Goal: Download file/media

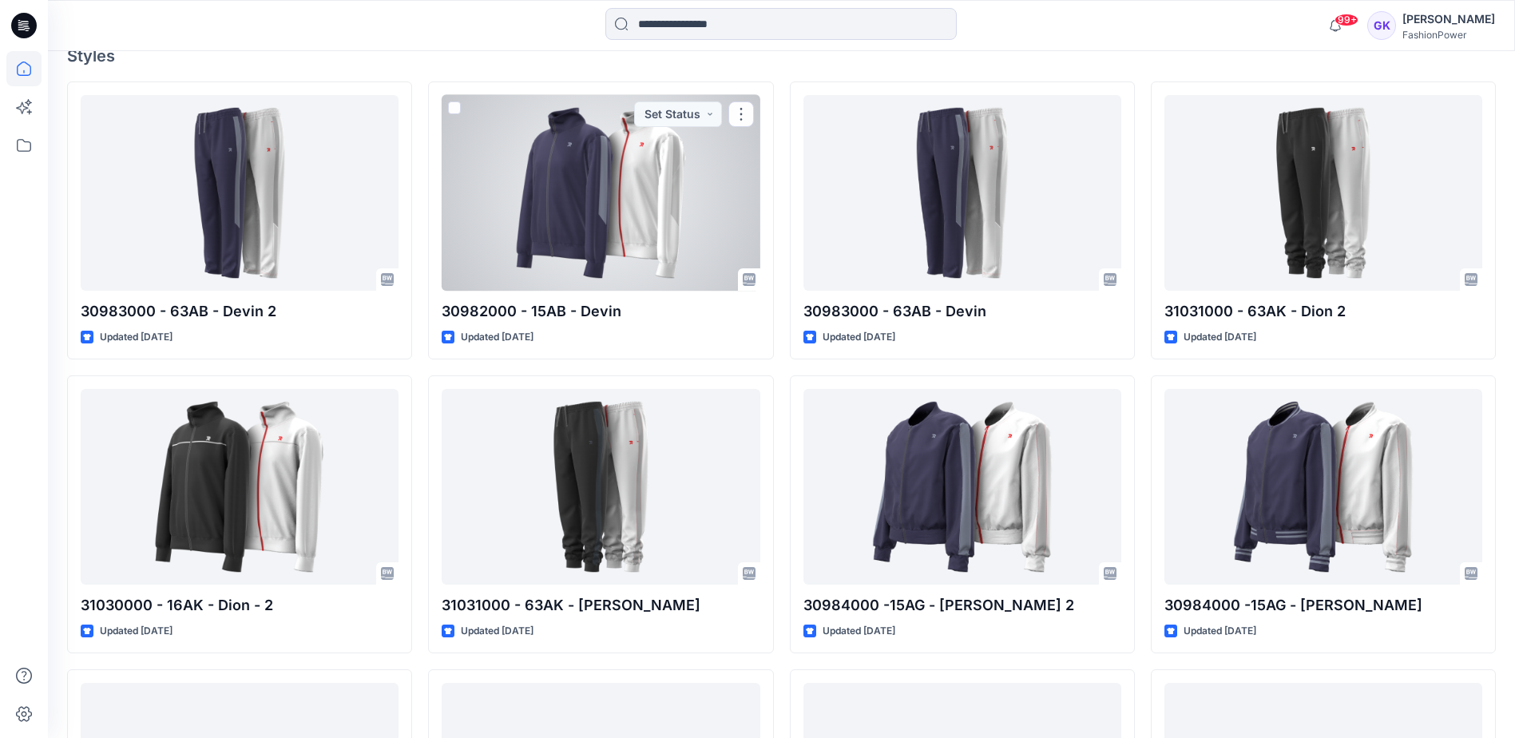
scroll to position [399, 0]
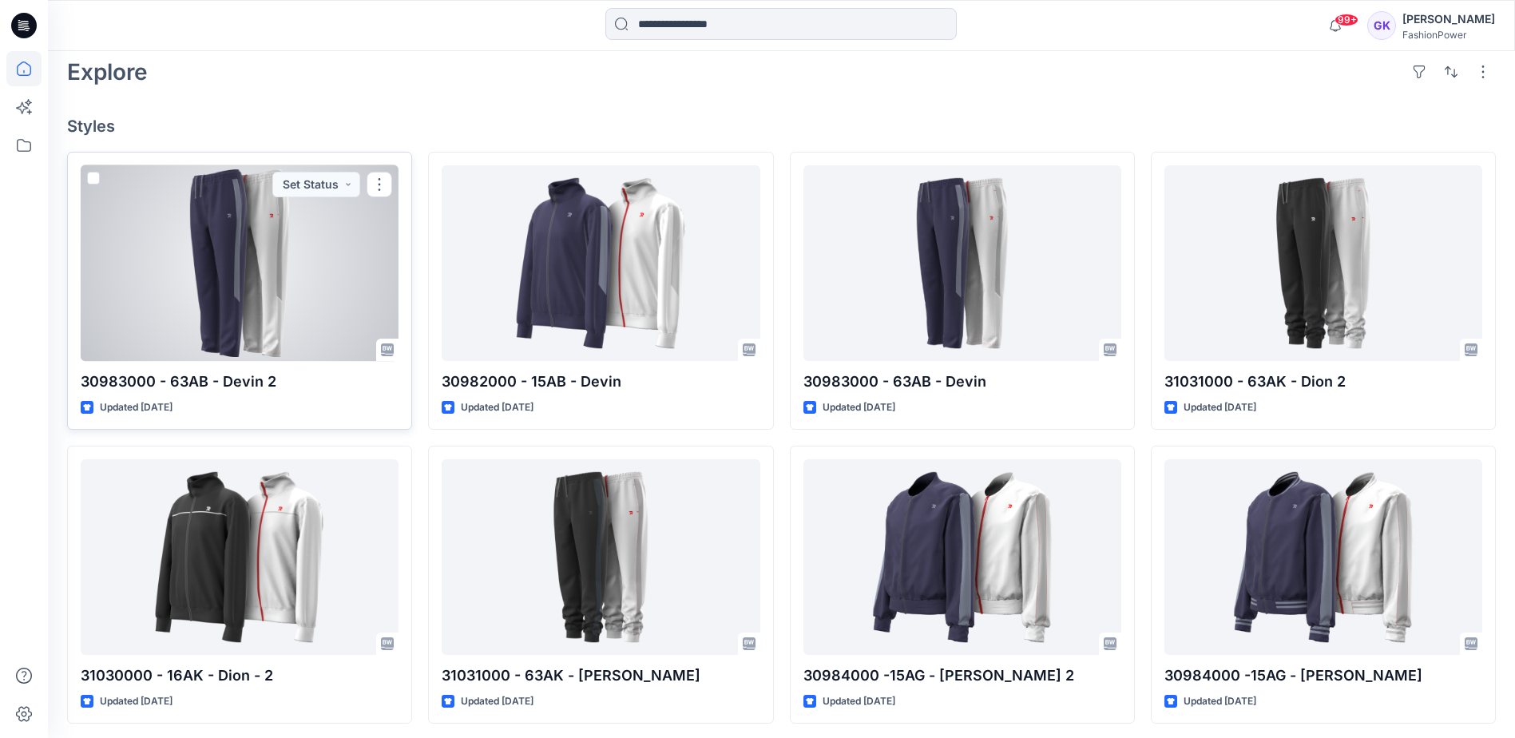
click at [261, 272] on div at bounding box center [240, 263] width 318 height 196
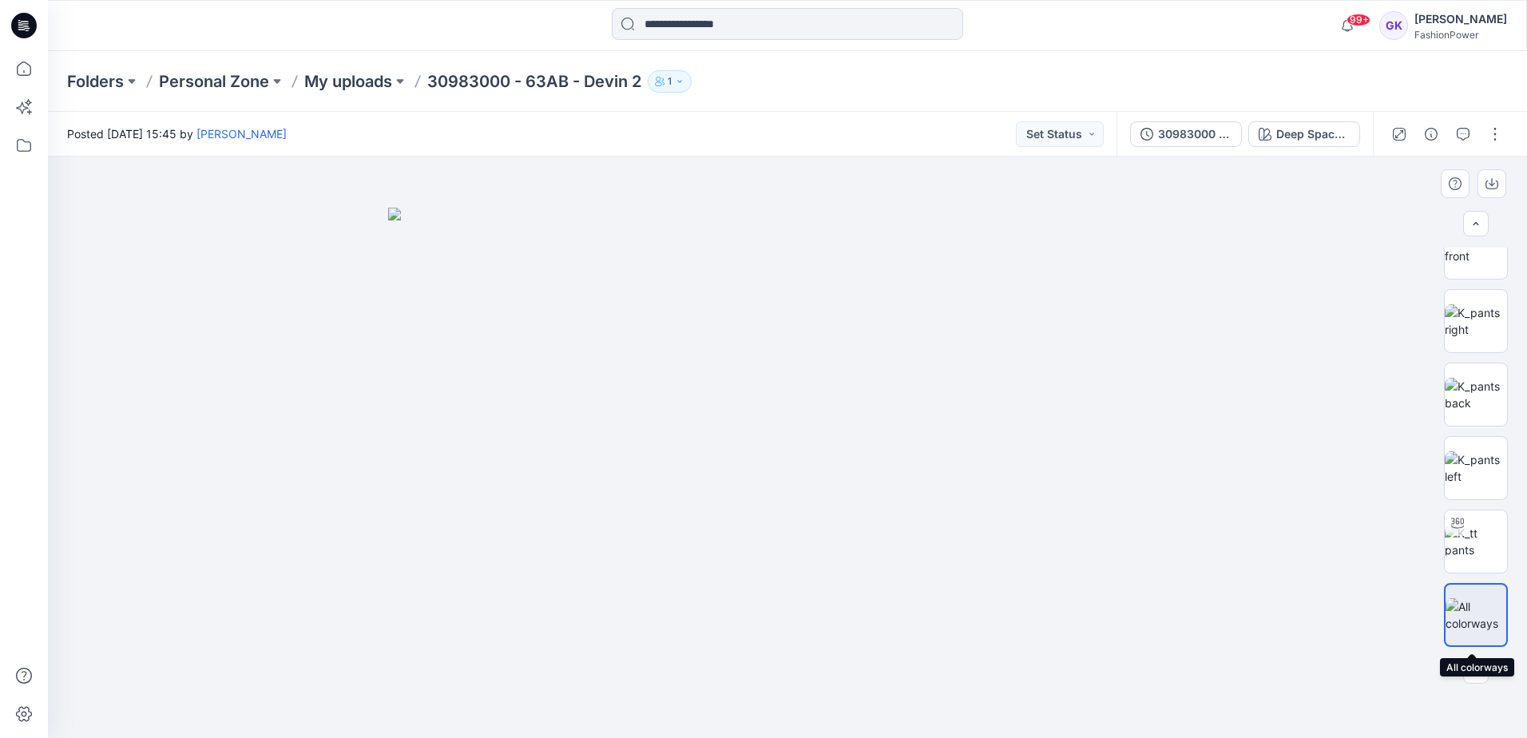
scroll to position [105, 0]
click at [1479, 636] on div at bounding box center [1476, 615] width 64 height 64
click at [1469, 551] on img at bounding box center [1476, 542] width 62 height 34
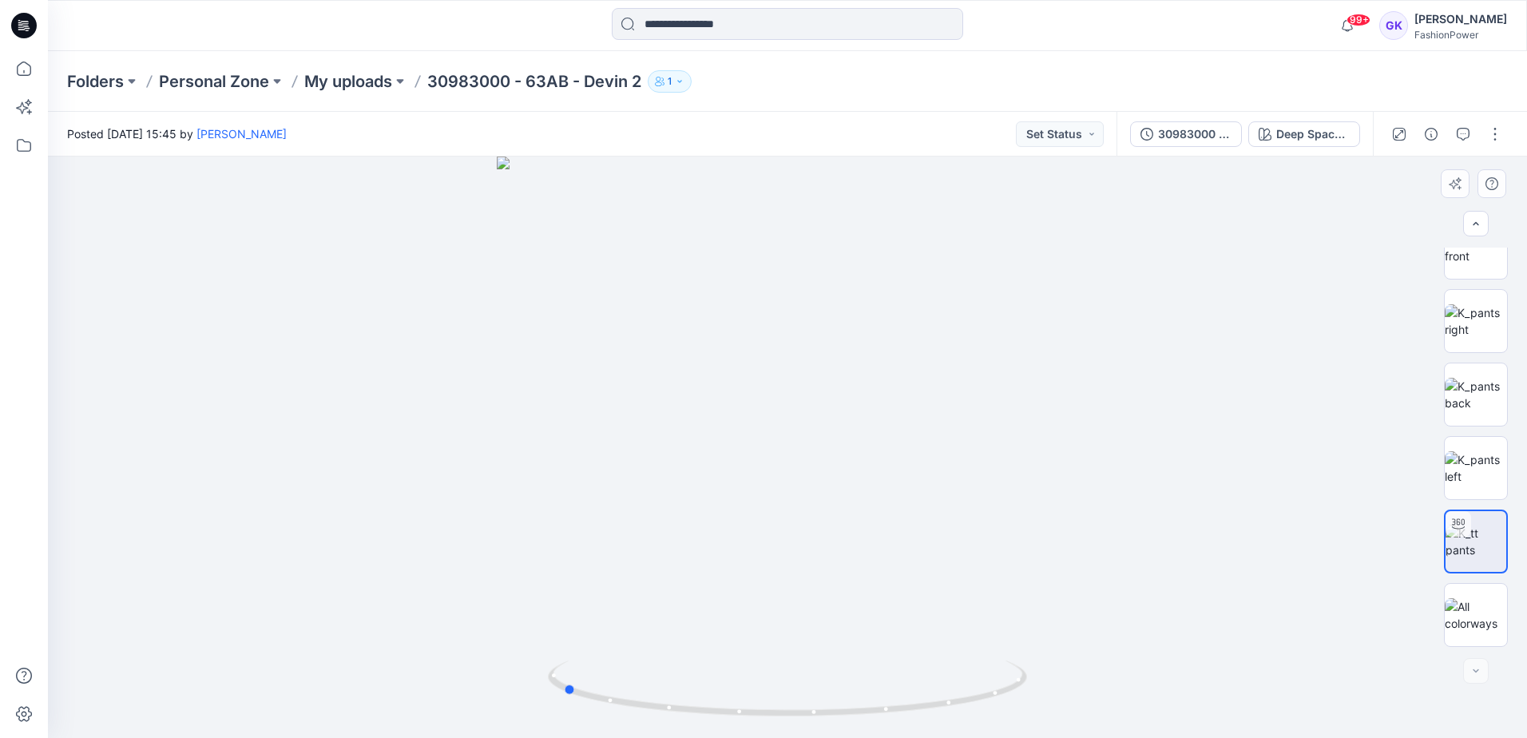
drag, startPoint x: 896, startPoint y: 408, endPoint x: 671, endPoint y: 433, distance: 226.6
click at [671, 433] on div at bounding box center [788, 448] width 1480 height 582
click at [1211, 137] on div "30983000 - 63AK - Devin 2" at bounding box center [1194, 134] width 73 height 18
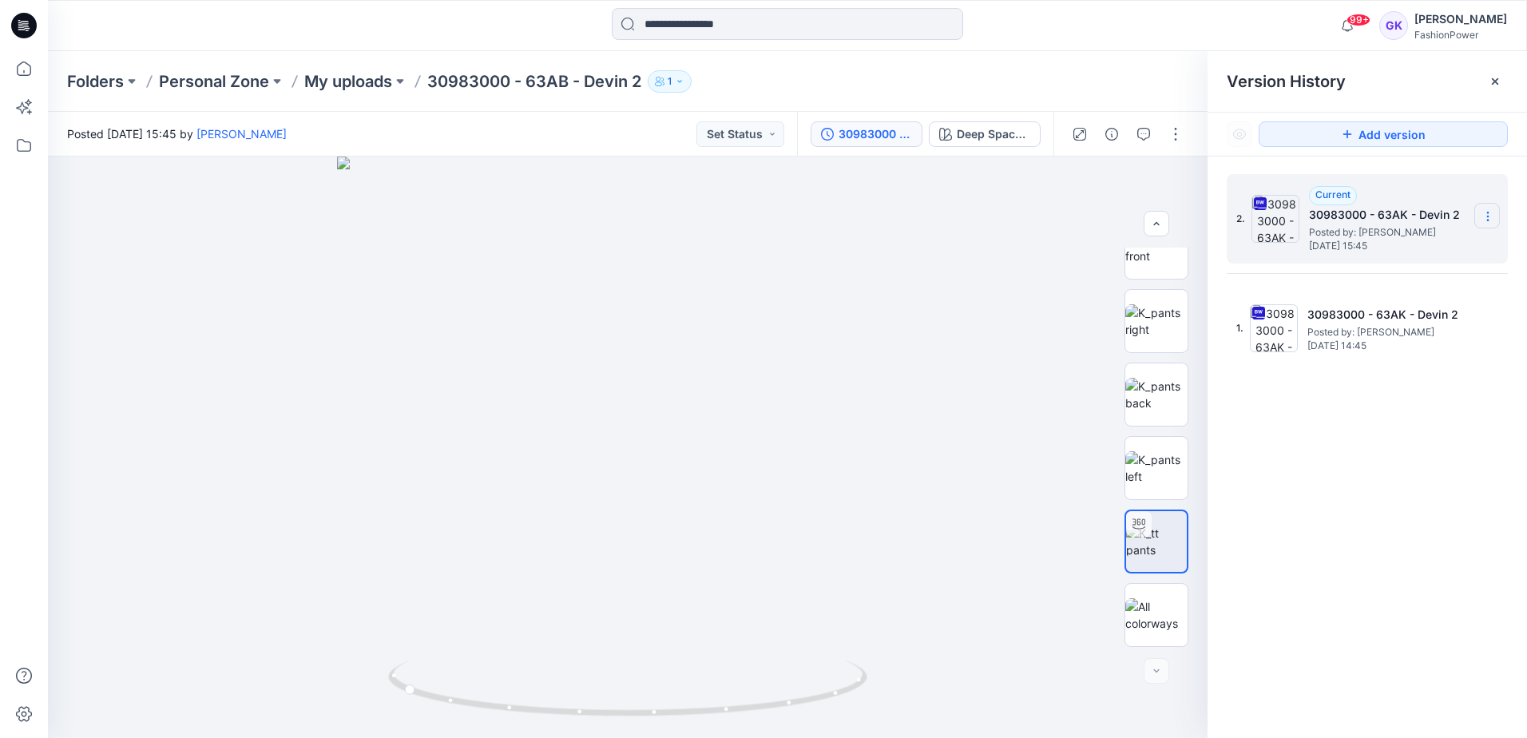
click at [1498, 210] on section at bounding box center [1488, 216] width 26 height 26
click at [1372, 246] on span "Download Source BW File" at bounding box center [1407, 247] width 133 height 19
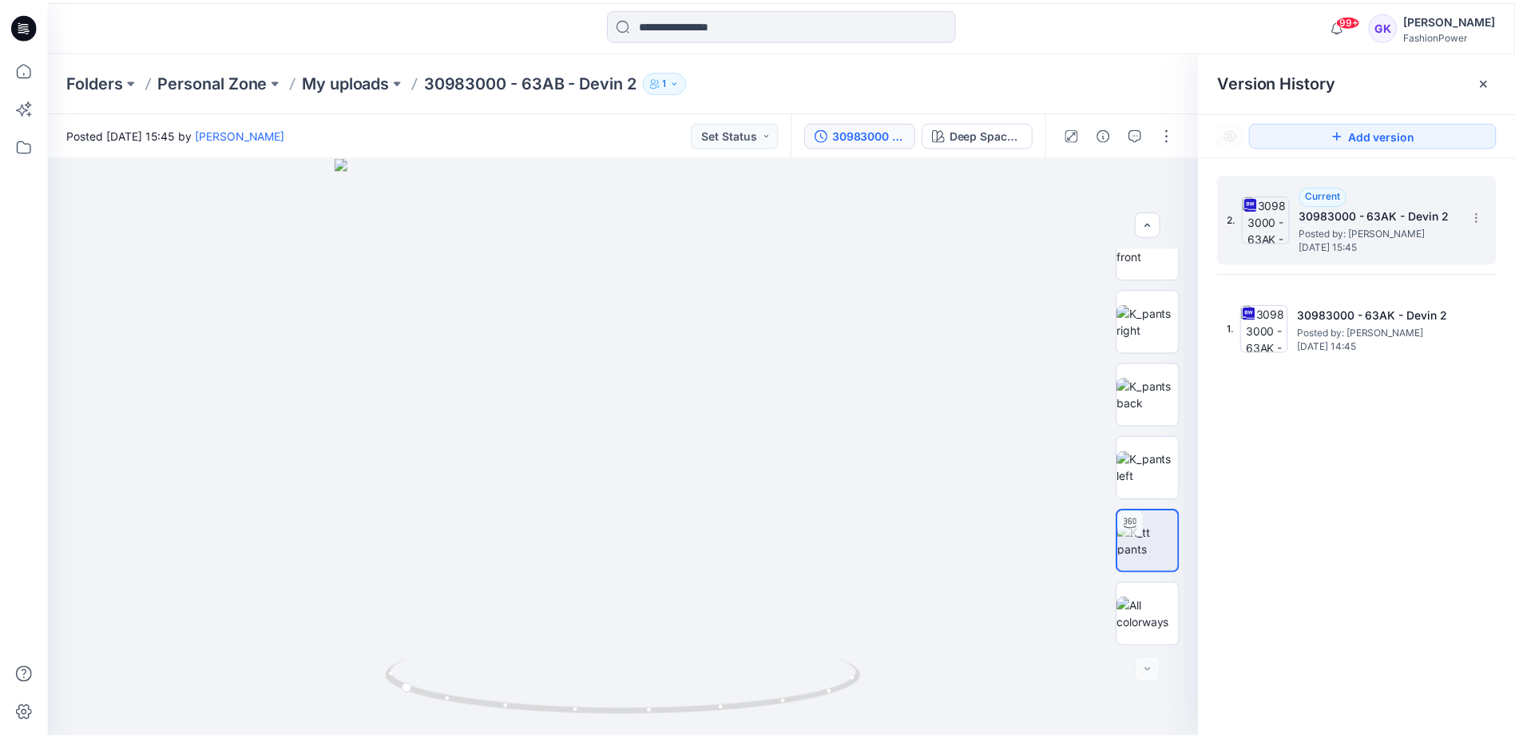
scroll to position [399, 0]
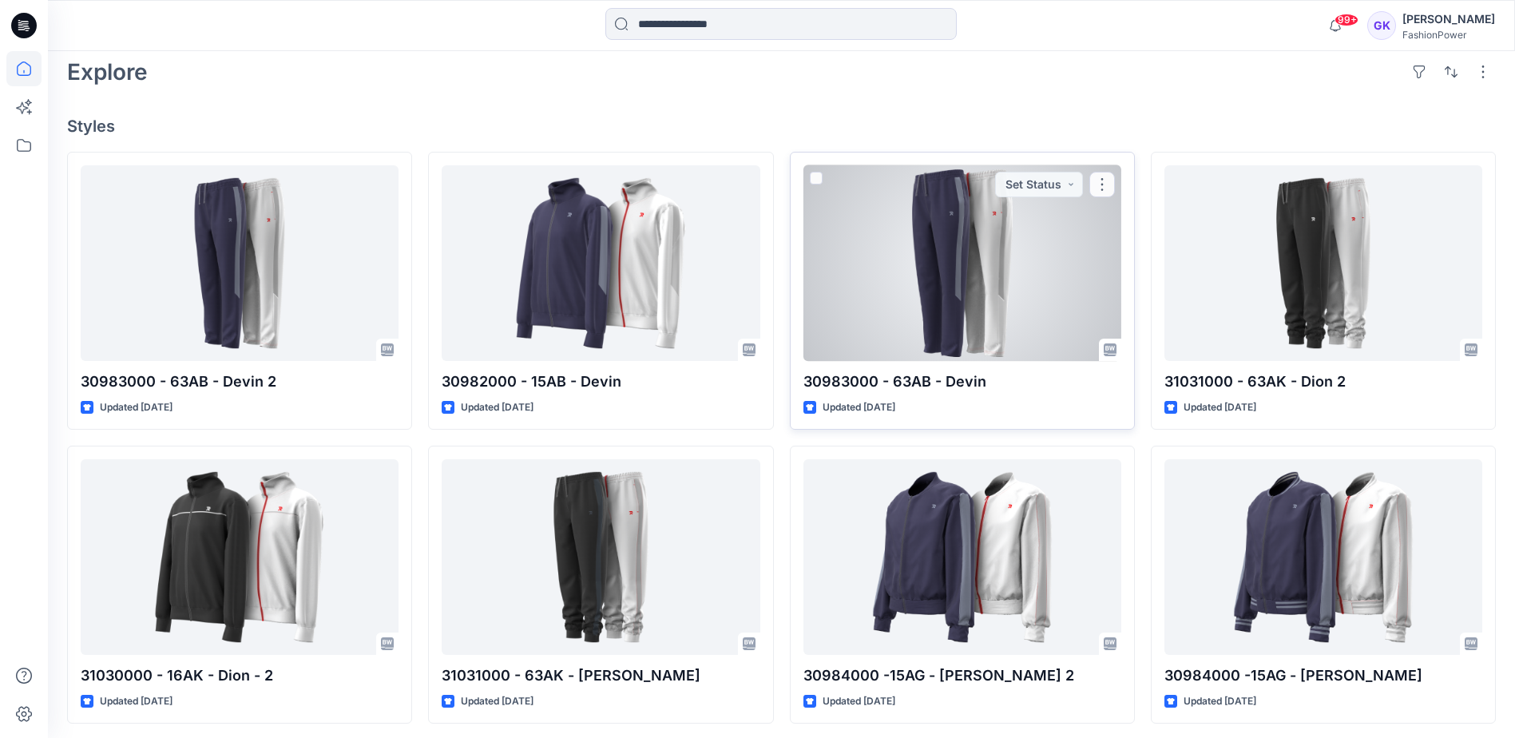
click at [960, 264] on div at bounding box center [963, 263] width 318 height 196
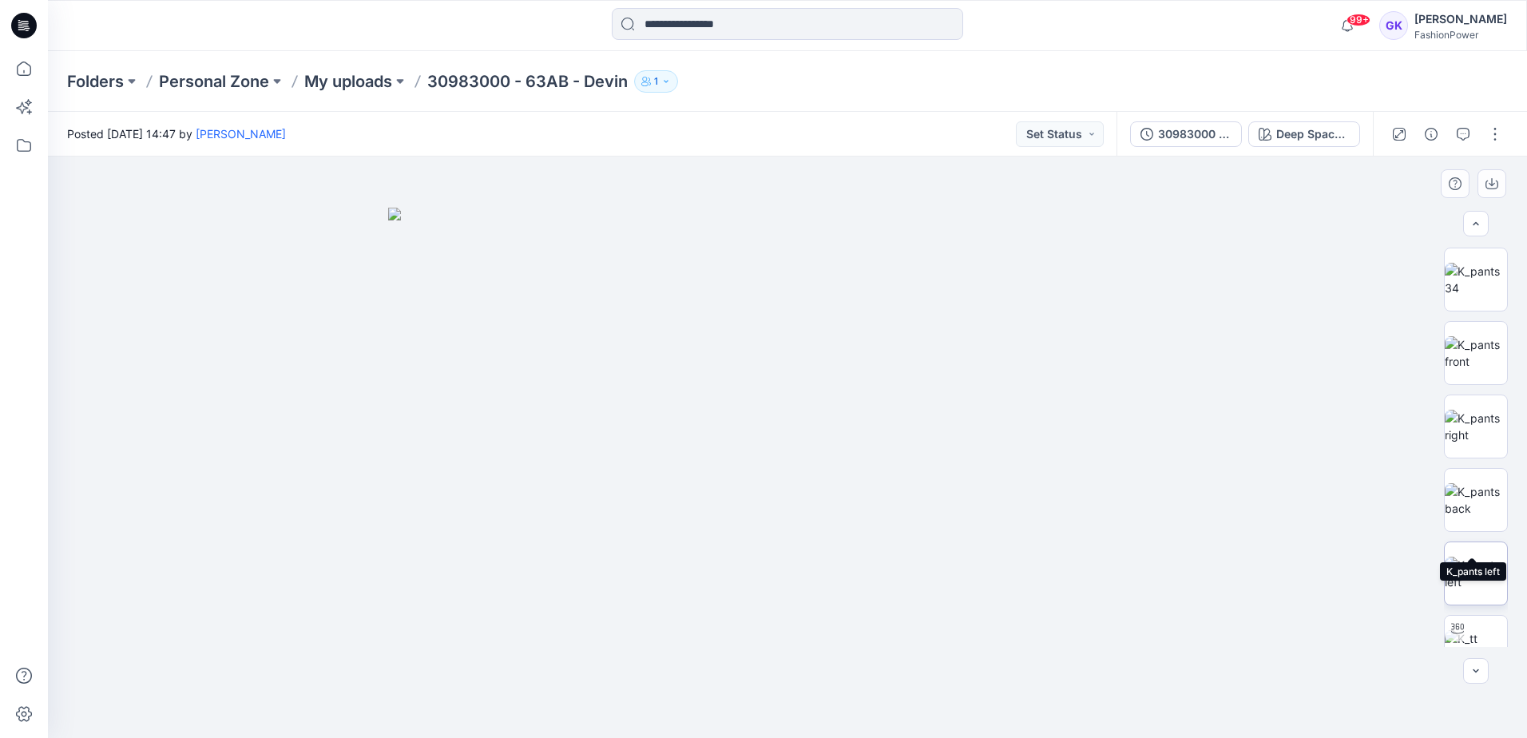
scroll to position [105, 0]
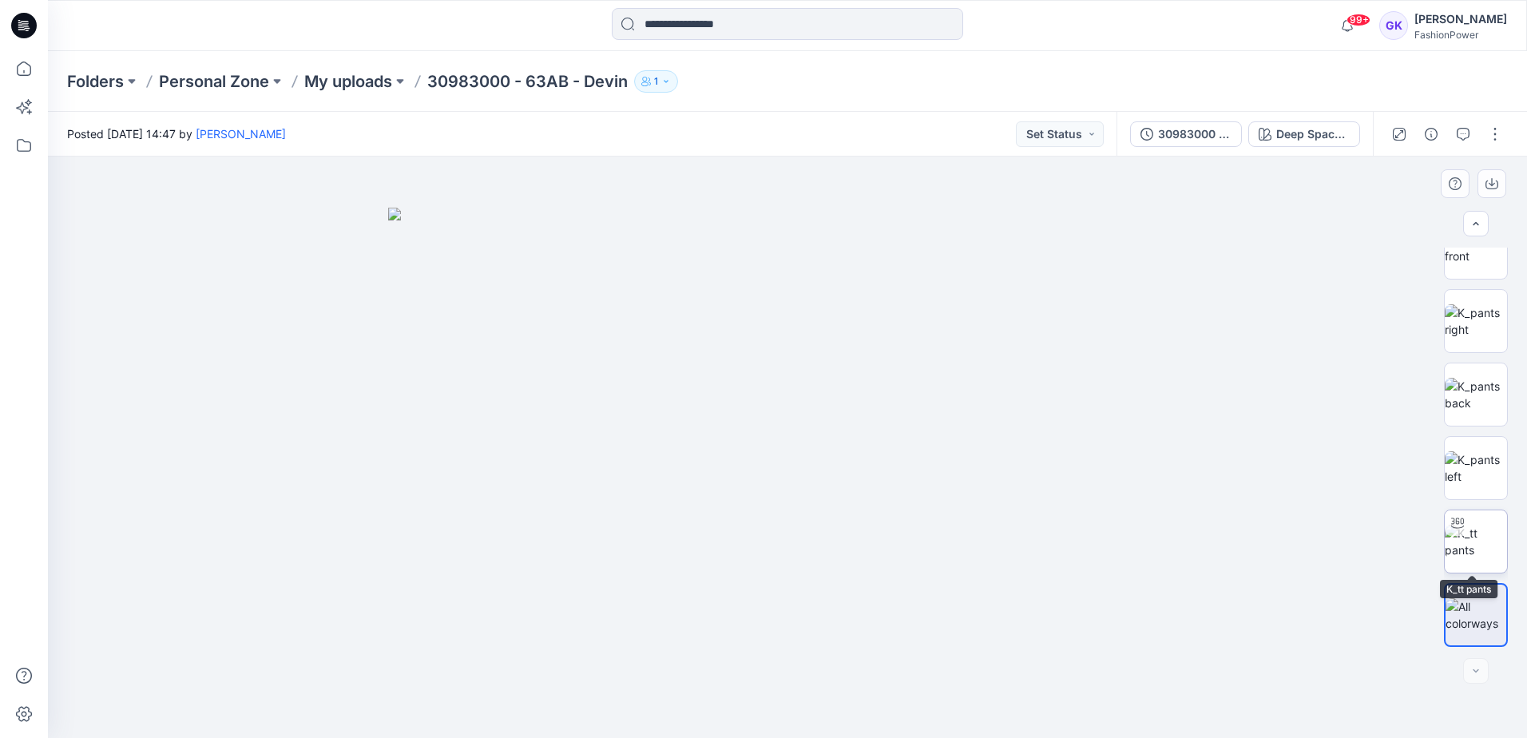
click at [1491, 538] on img at bounding box center [1476, 542] width 62 height 34
drag, startPoint x: 883, startPoint y: 411, endPoint x: 667, endPoint y: 427, distance: 216.4
click at [667, 427] on div at bounding box center [788, 448] width 1480 height 582
drag, startPoint x: 822, startPoint y: 197, endPoint x: 843, endPoint y: 371, distance: 175.4
click at [356, 73] on p "My uploads" at bounding box center [348, 81] width 88 height 22
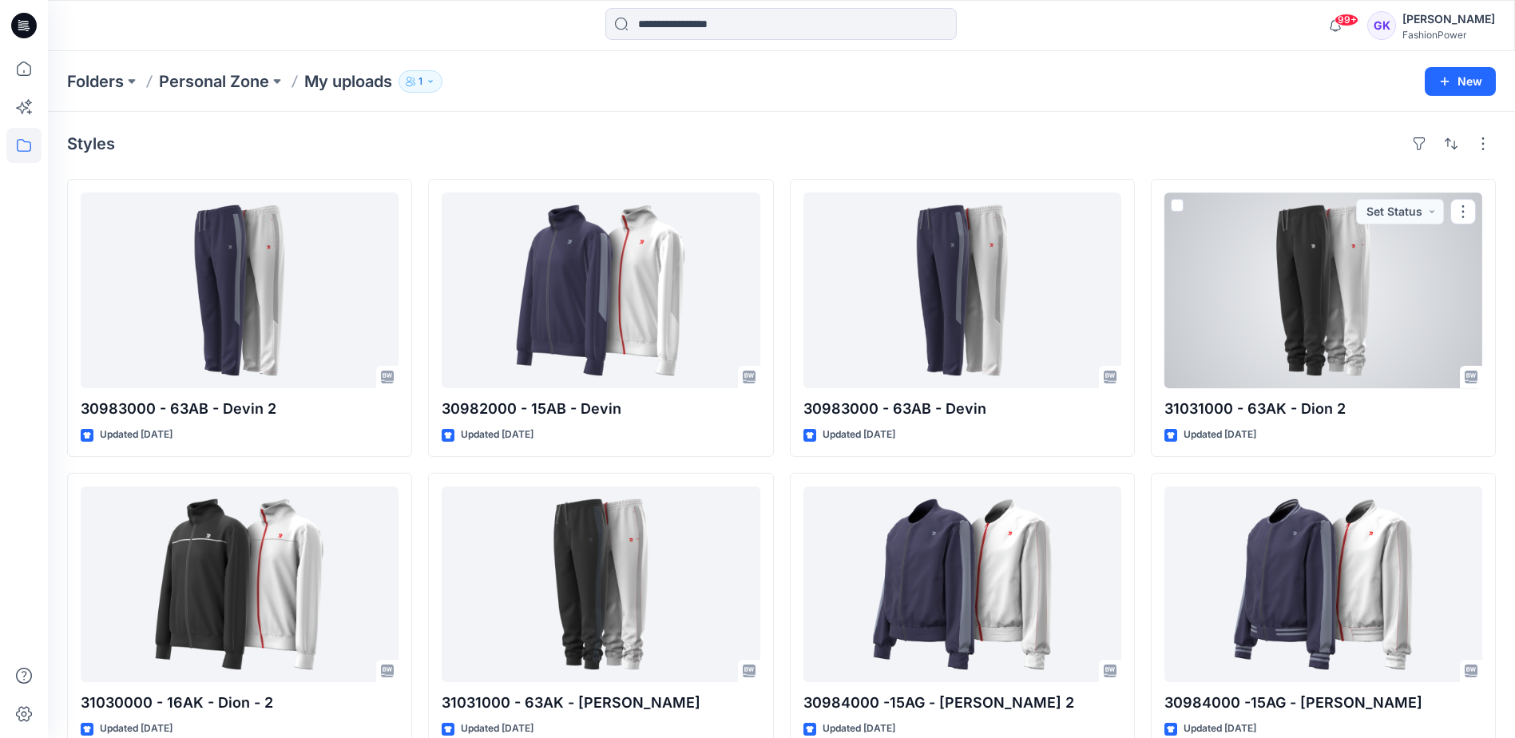
click at [1301, 325] on div at bounding box center [1324, 291] width 318 height 196
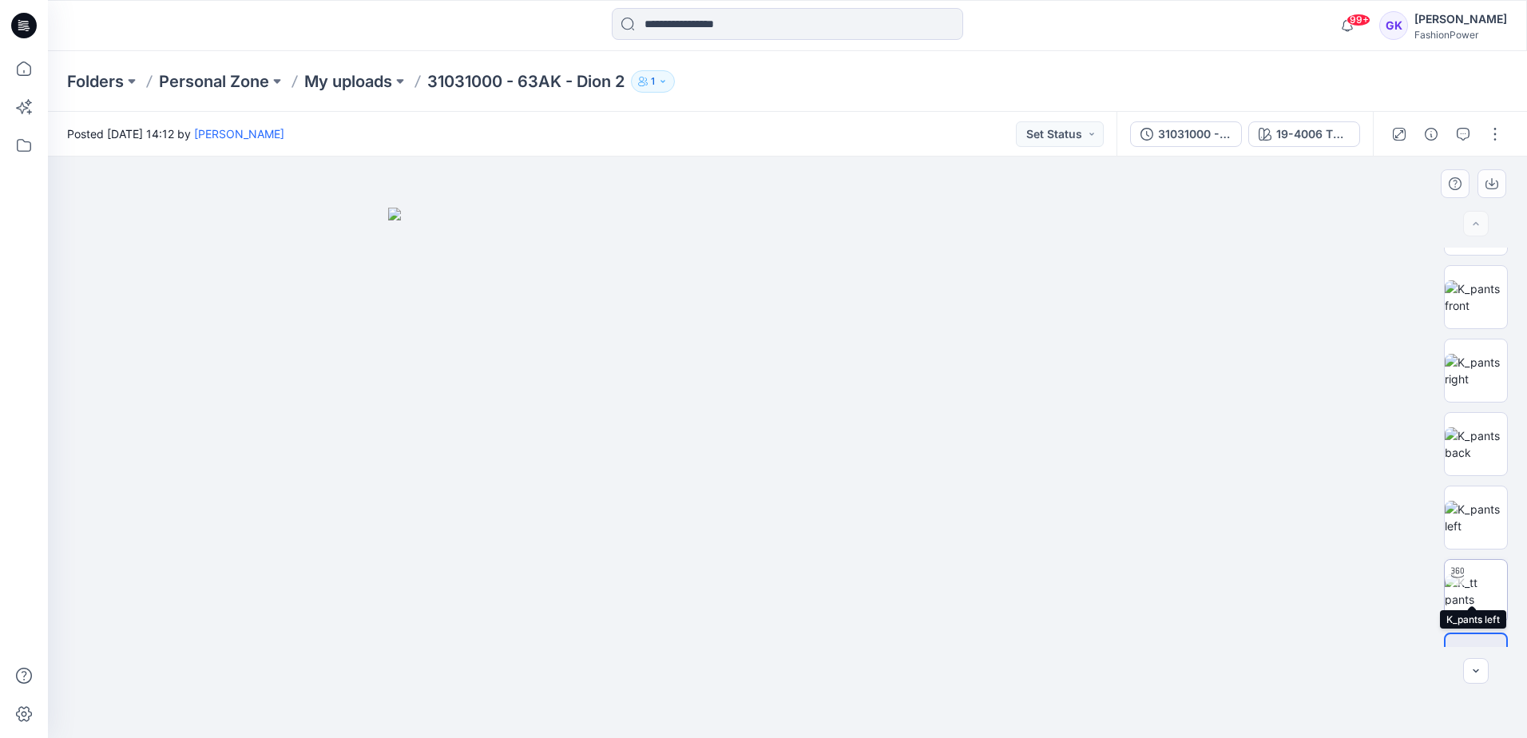
scroll to position [105, 0]
click at [1464, 550] on img at bounding box center [1476, 542] width 62 height 34
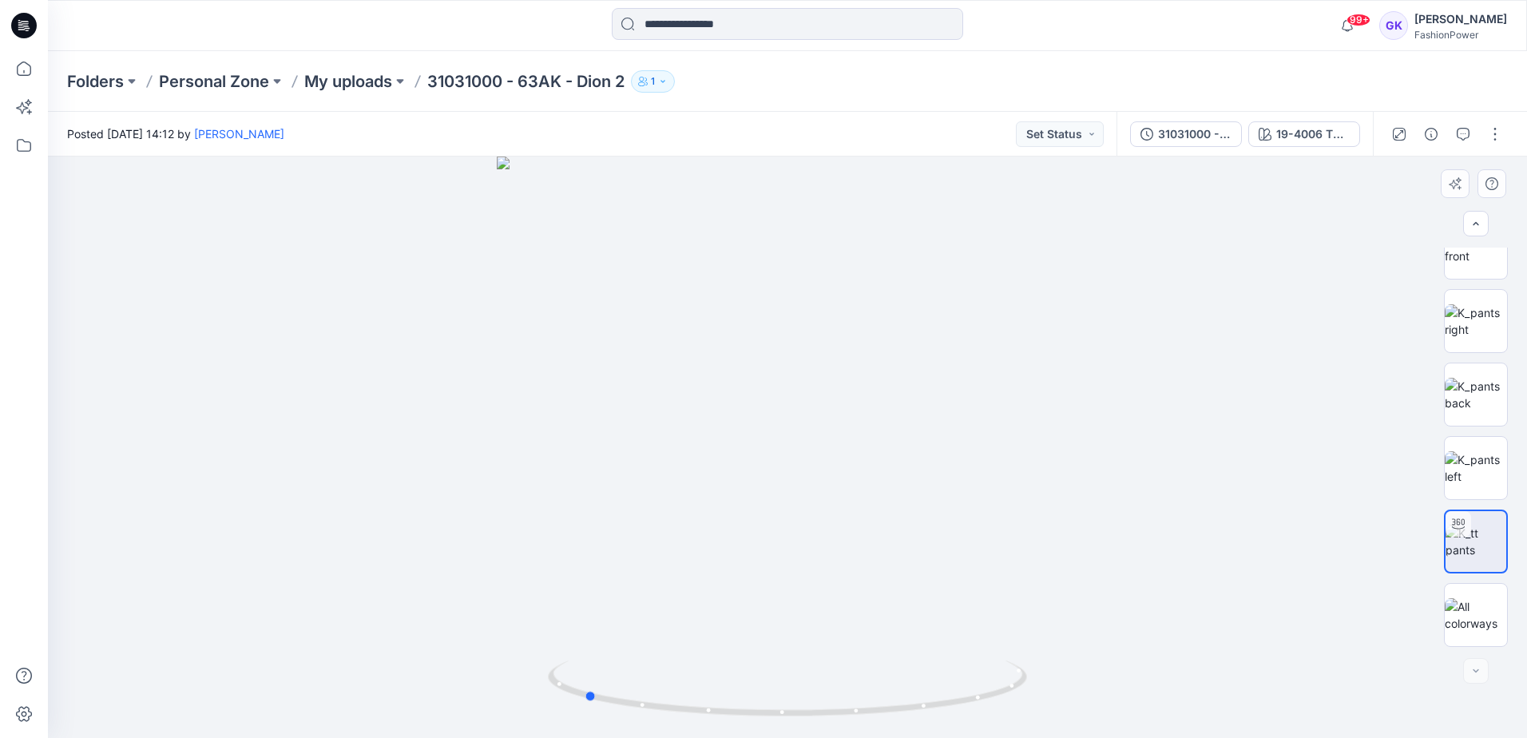
drag, startPoint x: 864, startPoint y: 307, endPoint x: 658, endPoint y: 351, distance: 210.0
click at [658, 351] on div at bounding box center [788, 448] width 1480 height 582
drag, startPoint x: 812, startPoint y: 232, endPoint x: 849, endPoint y: 558, distance: 328.1
click at [1305, 142] on div "19-4006 TPG Caviar + Grey" at bounding box center [1313, 134] width 73 height 18
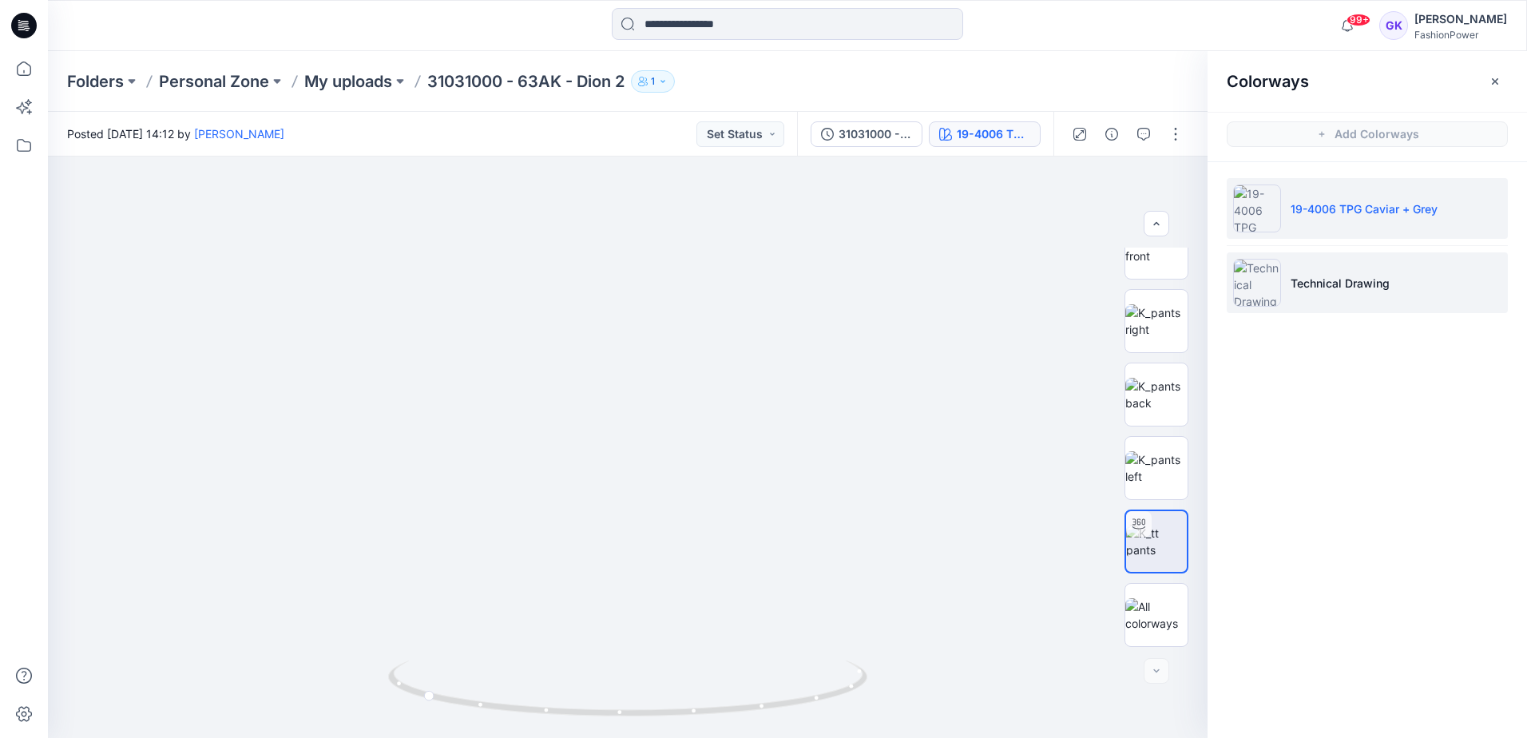
click at [1315, 284] on p "Technical Drawing" at bounding box center [1340, 283] width 99 height 17
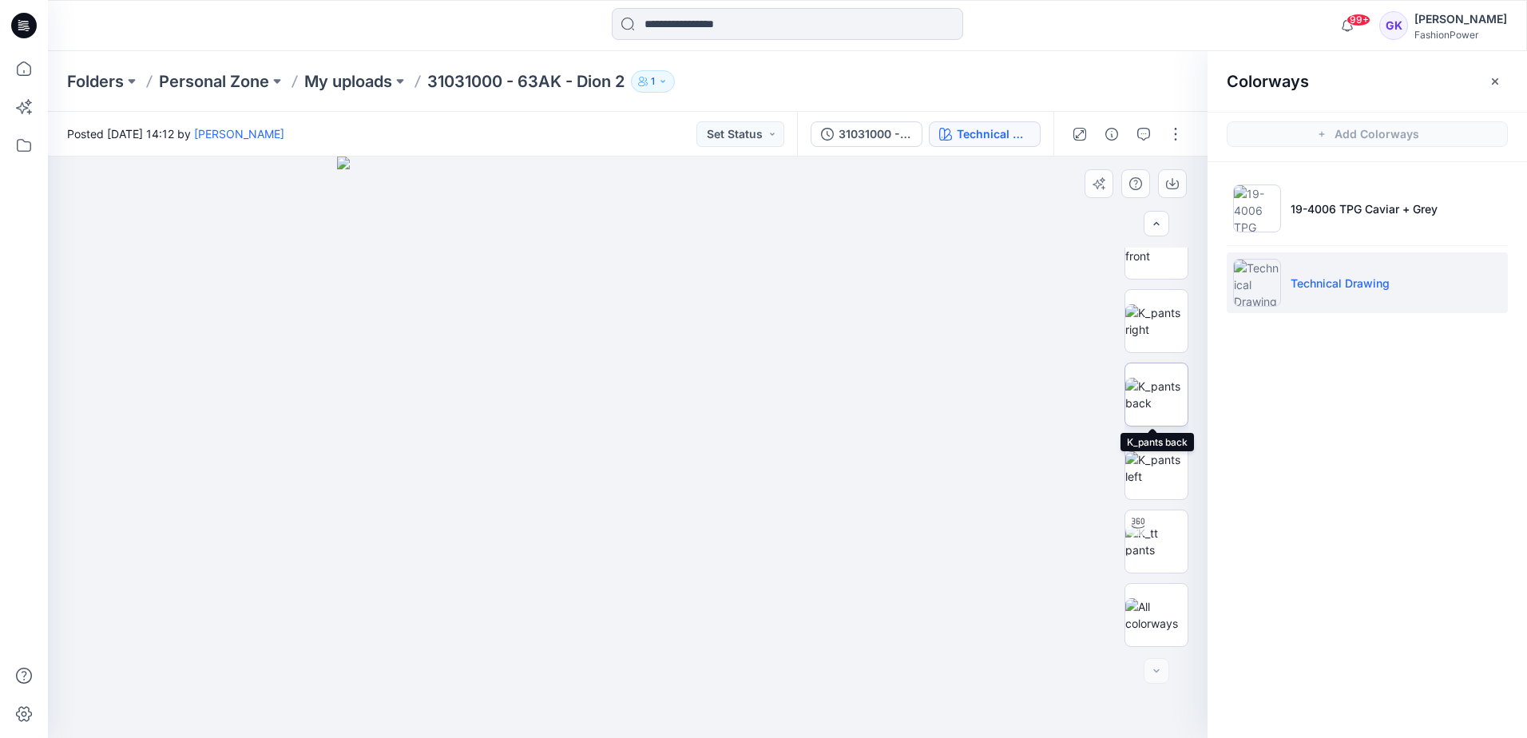
click at [1156, 381] on img at bounding box center [1157, 395] width 62 height 34
drag, startPoint x: 650, startPoint y: 233, endPoint x: 674, endPoint y: 479, distance: 246.4
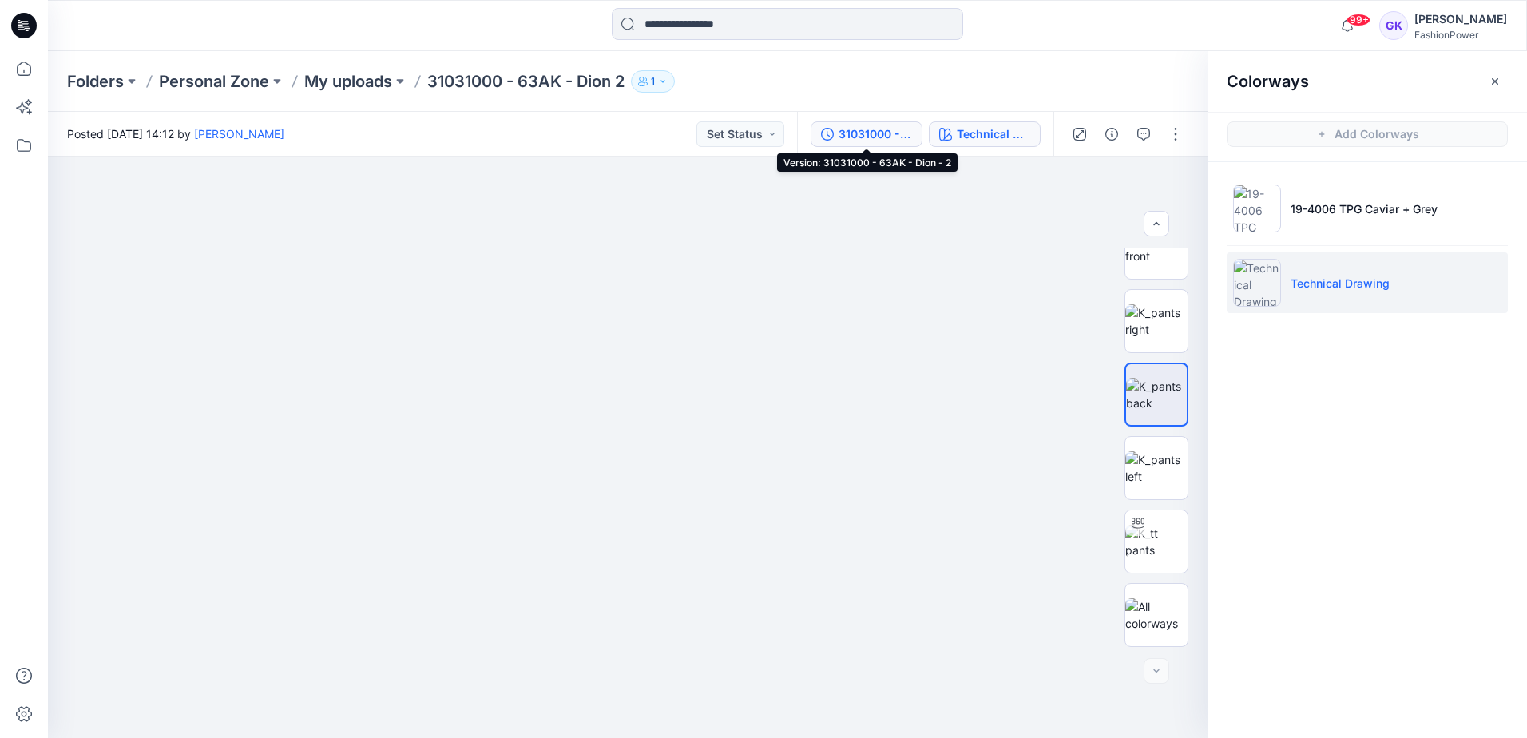
click at [879, 139] on div "31031000 - 63AK - Dion - 2" at bounding box center [875, 134] width 73 height 18
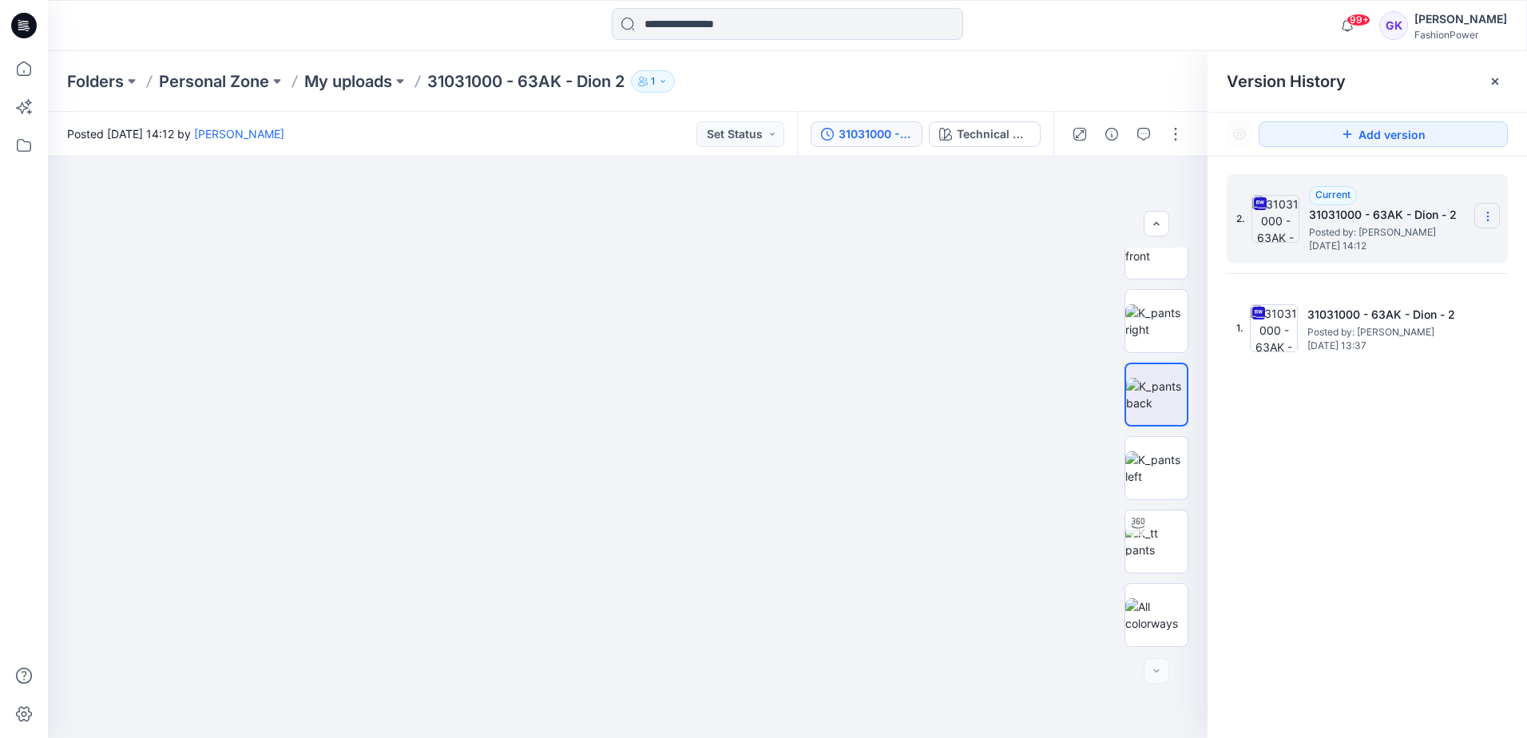
click at [1495, 216] on section at bounding box center [1488, 216] width 26 height 26
click at [1432, 247] on span "Download Source BW File" at bounding box center [1407, 247] width 133 height 19
click at [1488, 216] on icon at bounding box center [1488, 216] width 1 height 1
click at [1400, 249] on span "Download Source BW File" at bounding box center [1407, 247] width 133 height 19
click at [360, 81] on p "My uploads" at bounding box center [348, 81] width 88 height 22
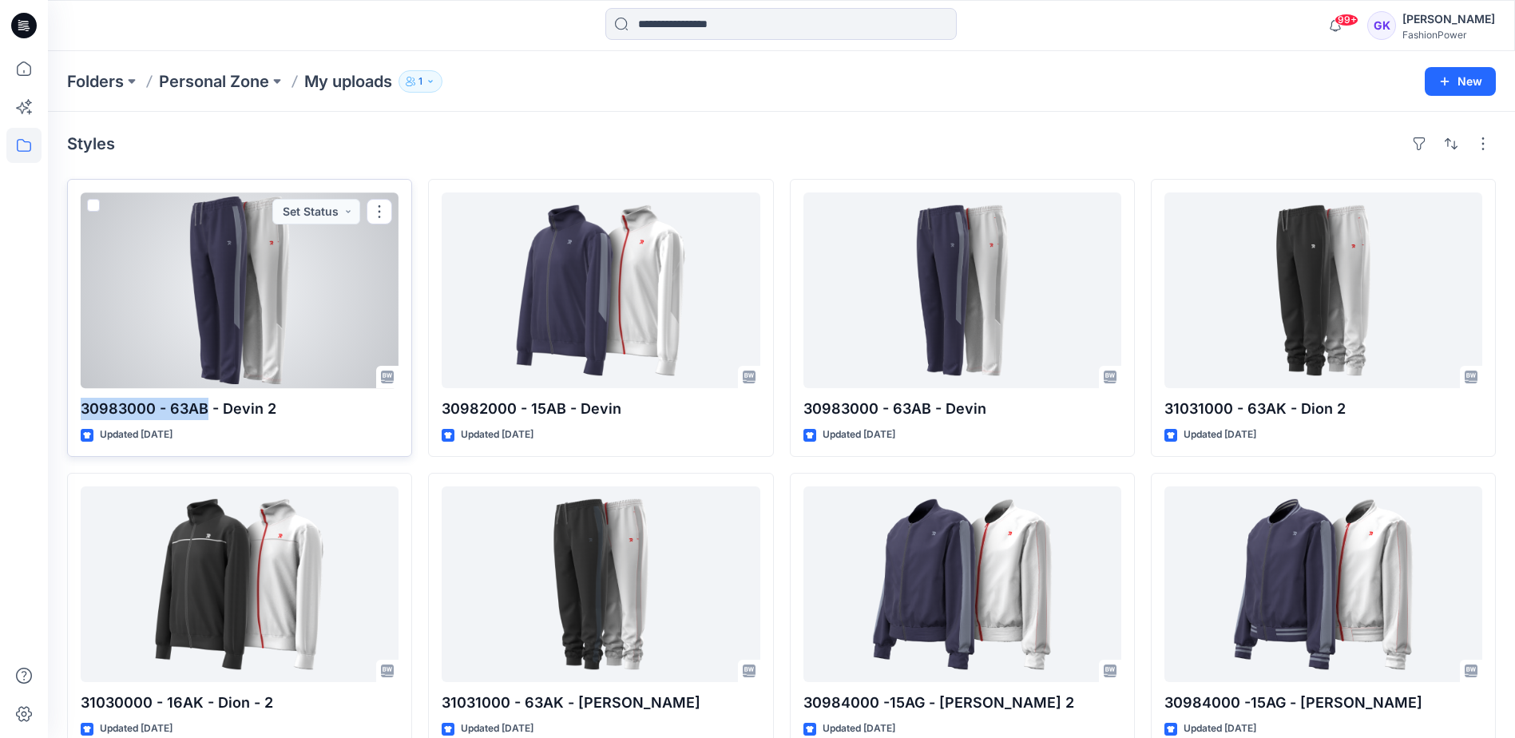
drag, startPoint x: 207, startPoint y: 407, endPoint x: 68, endPoint y: 407, distance: 139.0
click at [68, 407] on div "30983000 - 63AB - Devin 2 Updated [DATE] Set Status" at bounding box center [239, 318] width 345 height 278
copy p "30983000 - 63AB"
click at [268, 311] on div at bounding box center [240, 291] width 318 height 196
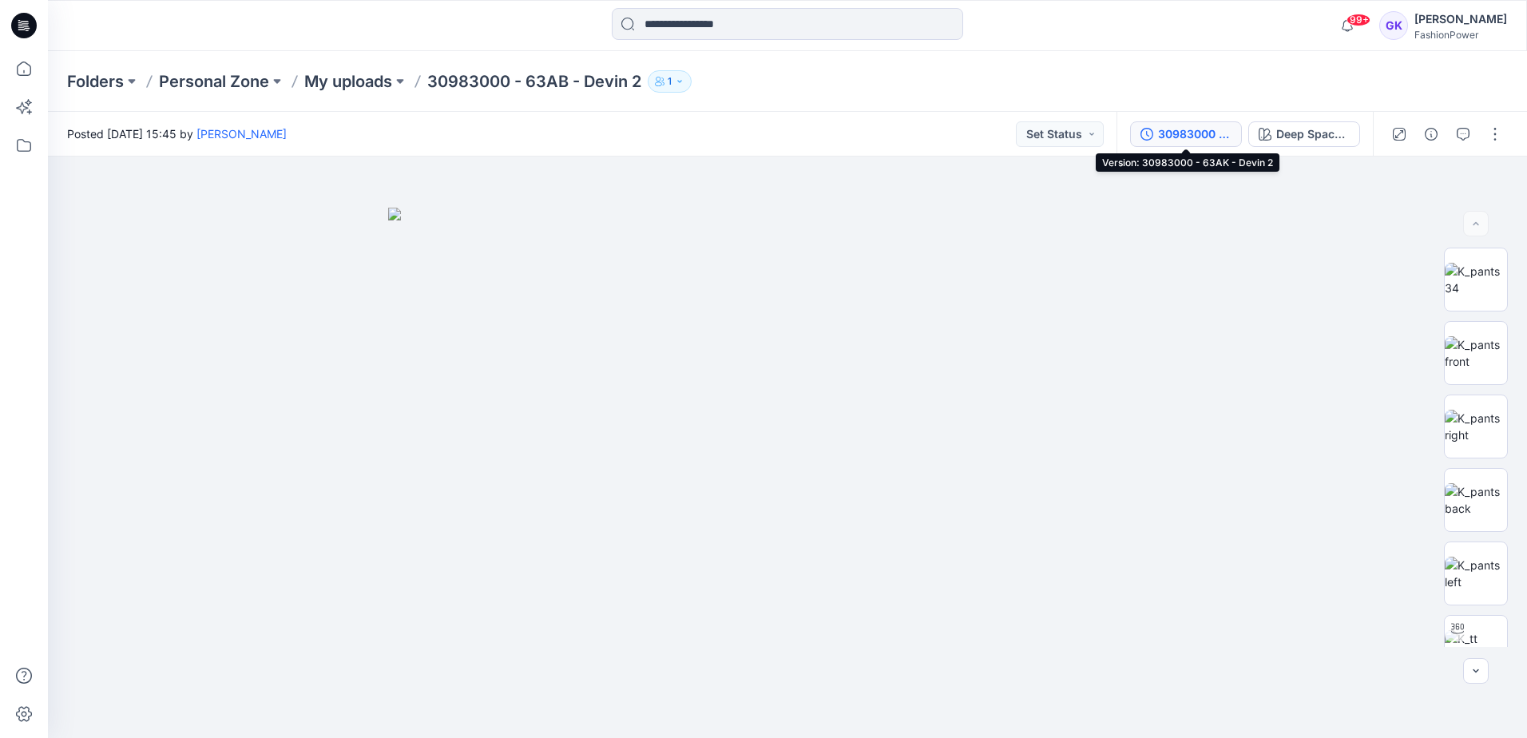
click at [1197, 142] on div "30983000 - 63AK - Devin 2" at bounding box center [1194, 134] width 73 height 18
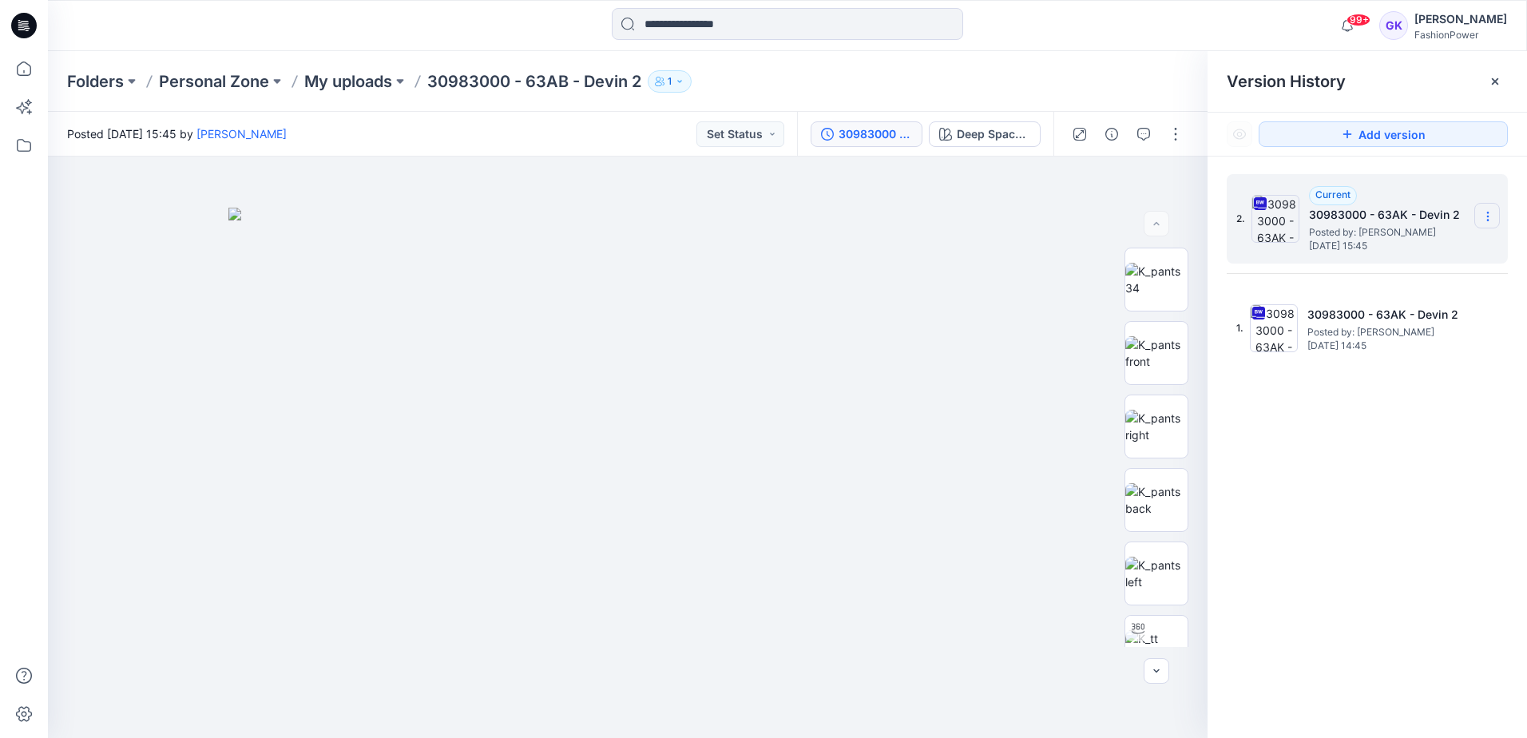
click at [1496, 218] on section at bounding box center [1488, 216] width 26 height 26
click at [1421, 244] on span "Download Source BW File" at bounding box center [1407, 247] width 133 height 19
click at [1398, 489] on div "2. Current 30983000 - 63AK - Devin 2 Posted by: [PERSON_NAME] [DATE] 15:45 1. 3…" at bounding box center [1368, 459] width 320 height 605
click at [344, 75] on p "My uploads" at bounding box center [348, 81] width 88 height 22
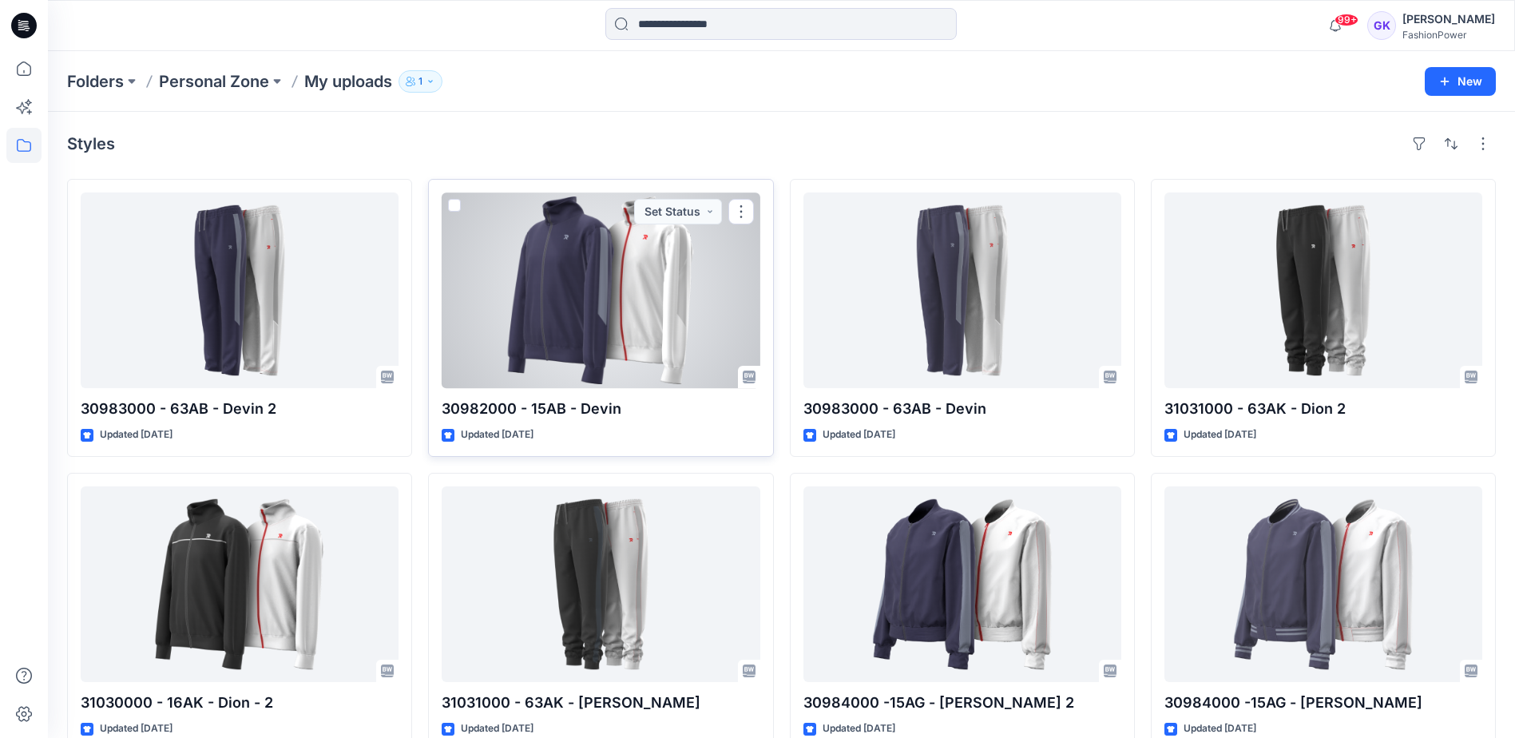
click at [605, 350] on div at bounding box center [601, 291] width 318 height 196
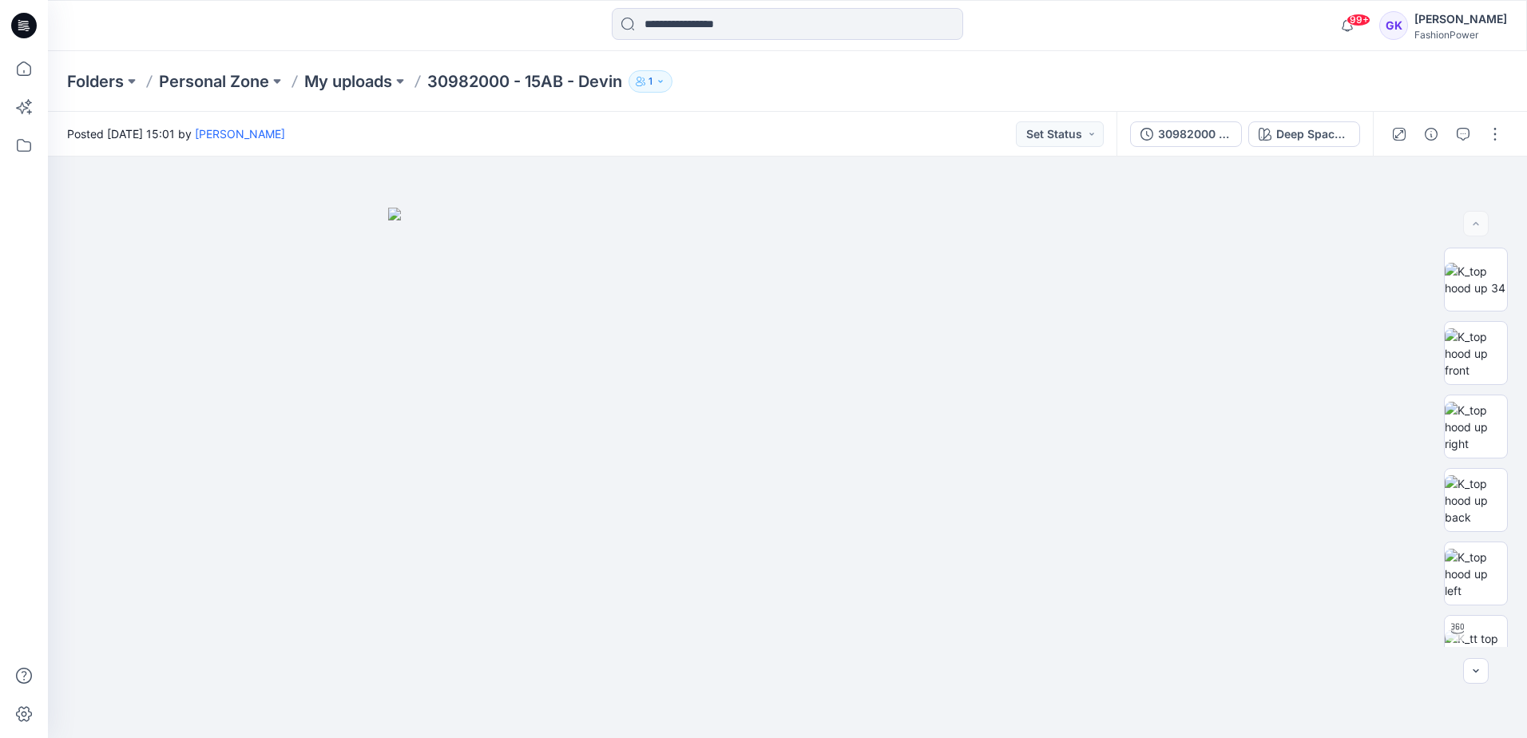
click at [1183, 153] on div "30982000 - 15AB - Devin Deep Space Blue (as swatch) + Blue Dune (as swatch)" at bounding box center [1245, 134] width 256 height 45
click at [1189, 142] on div "30982000 - 15AB - Devin" at bounding box center [1194, 134] width 73 height 18
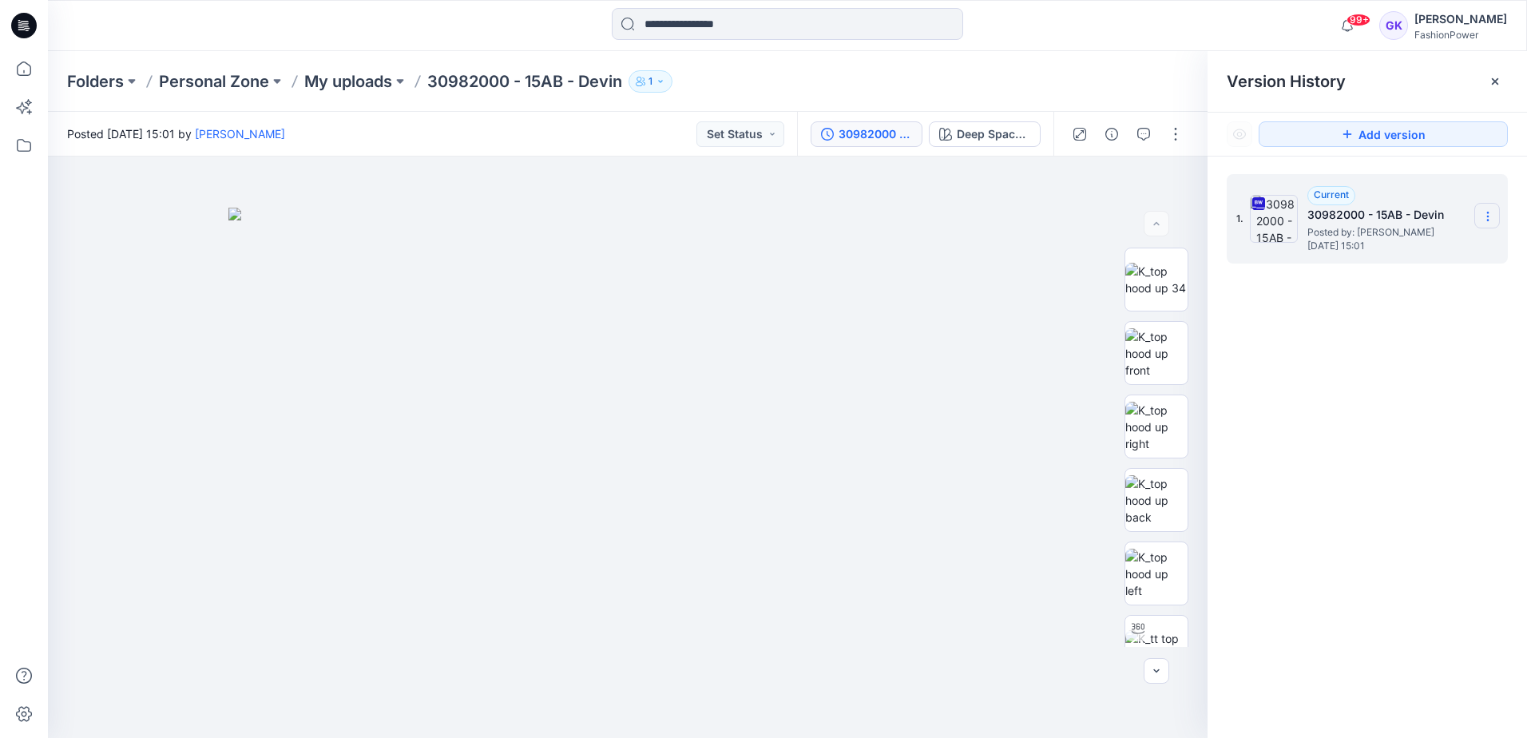
click at [1486, 213] on icon at bounding box center [1488, 216] width 13 height 13
click at [1415, 245] on span "Download Source BW File" at bounding box center [1407, 247] width 133 height 19
click at [340, 86] on p "My uploads" at bounding box center [348, 81] width 88 height 22
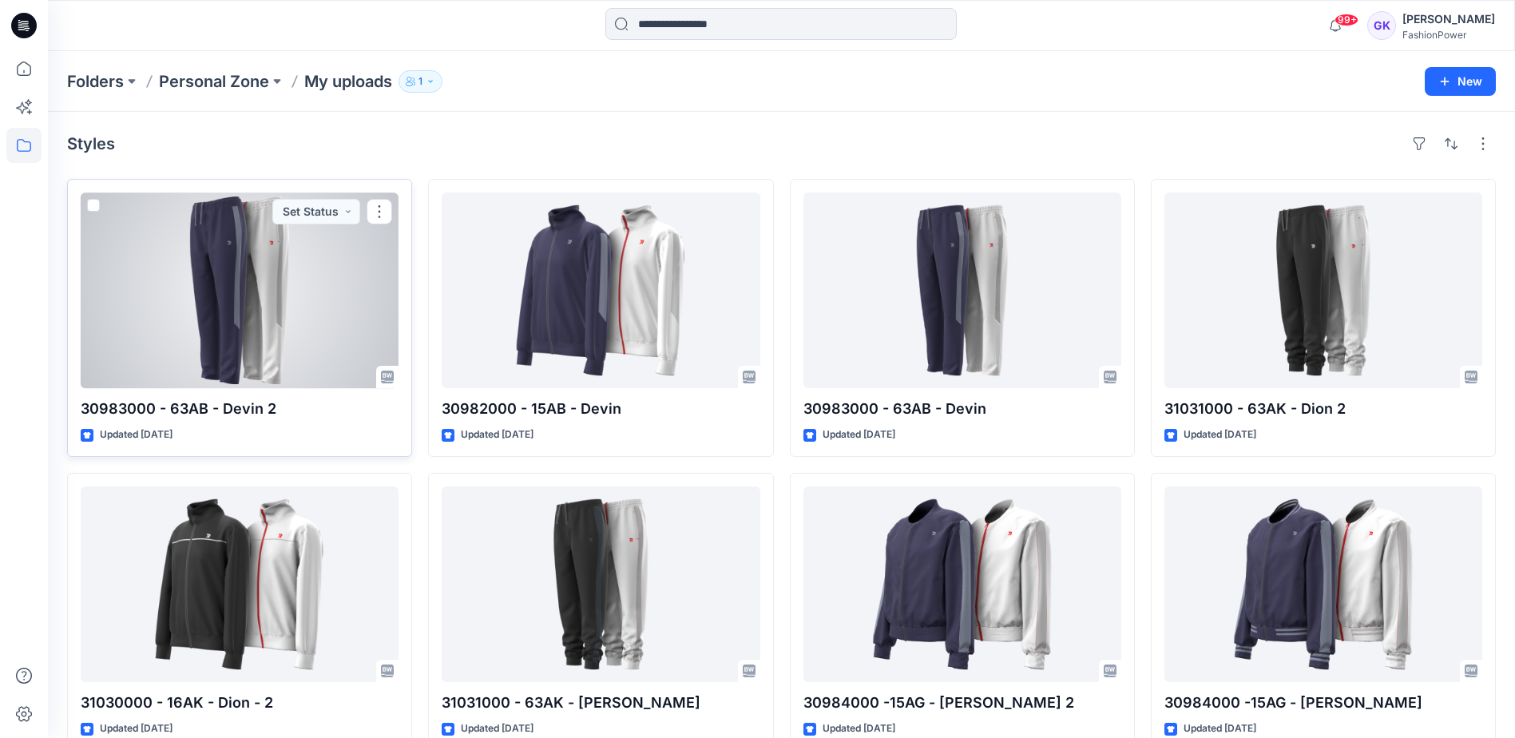
click at [316, 285] on div at bounding box center [240, 291] width 318 height 196
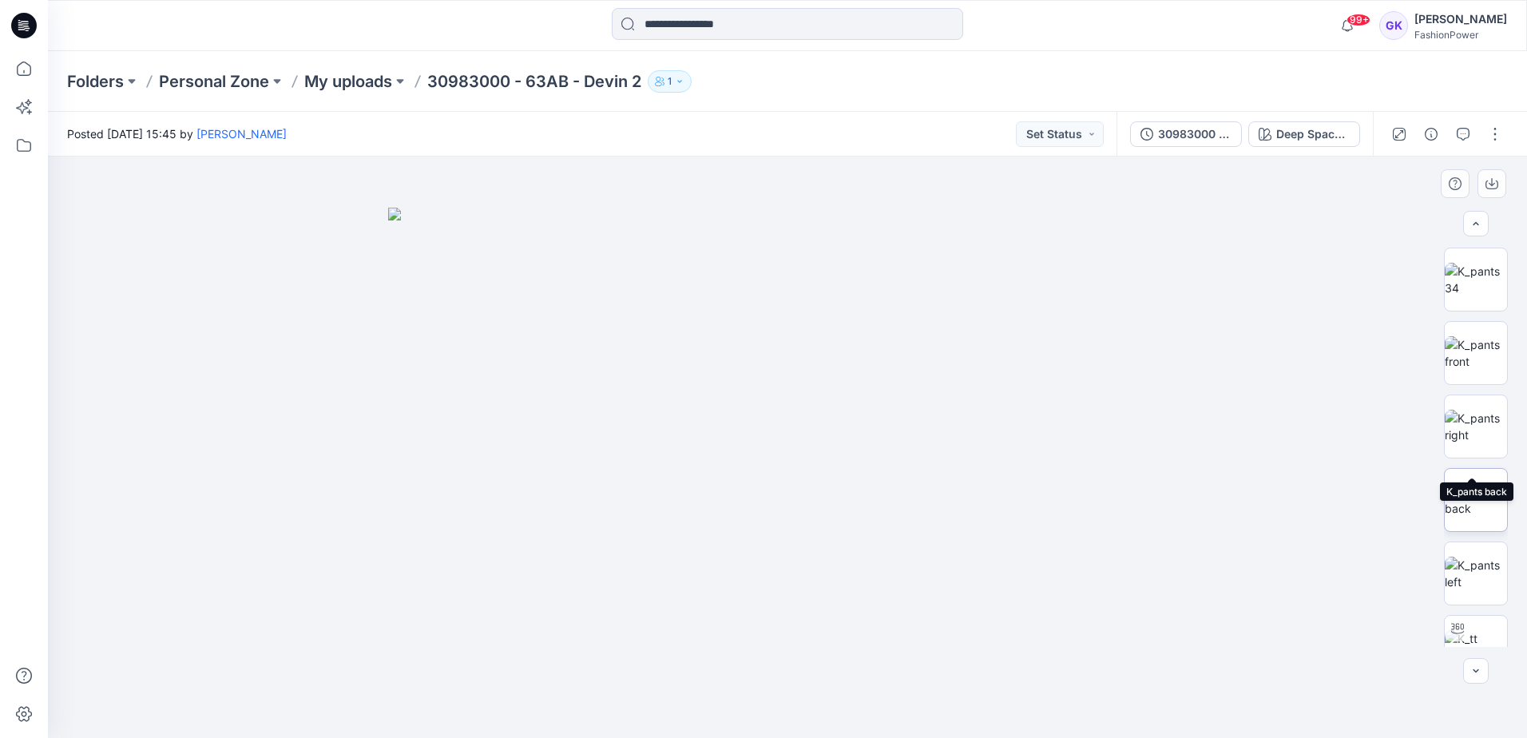
scroll to position [105, 0]
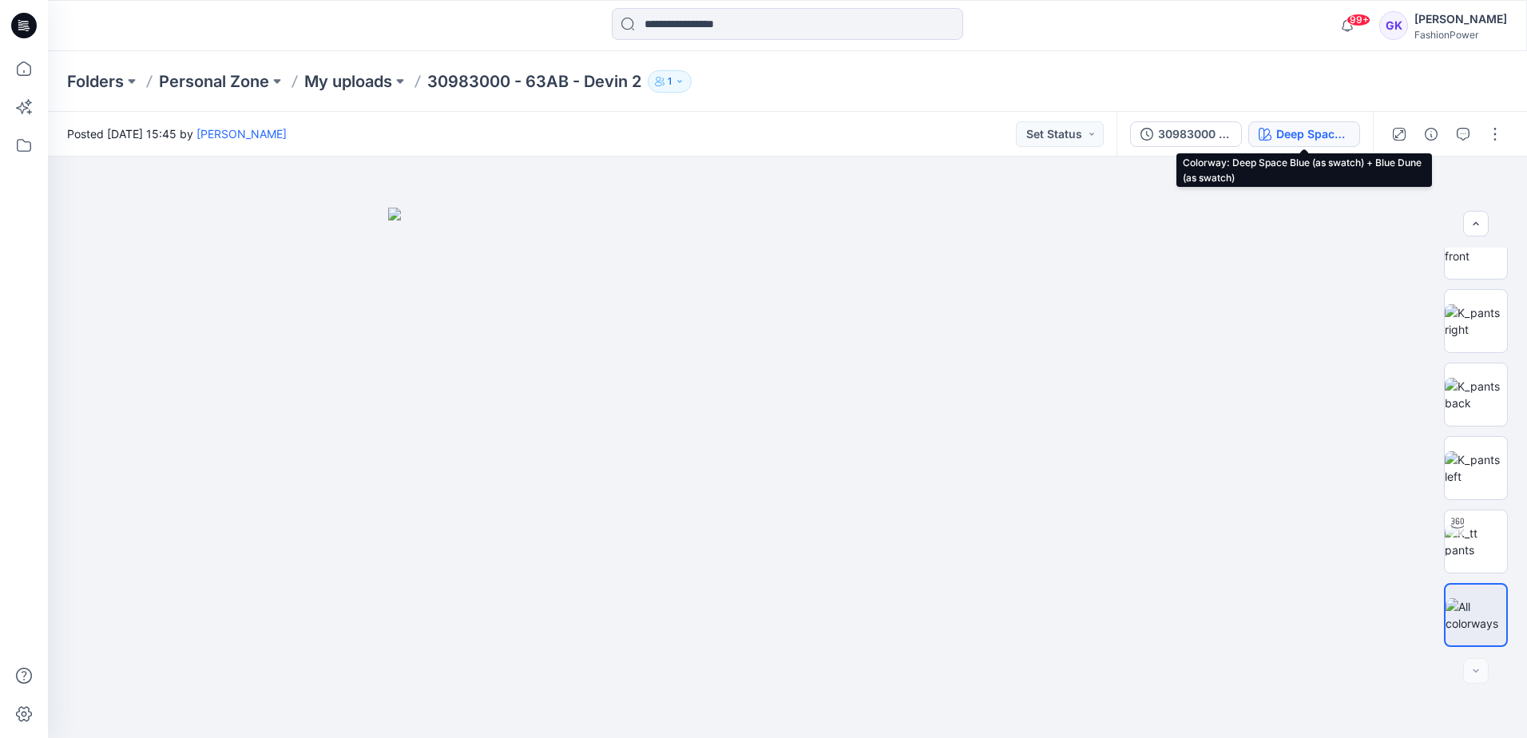
click at [1317, 127] on div "Deep Space Blue (as swatch) + Blue Dune (as swatch)" at bounding box center [1313, 134] width 73 height 18
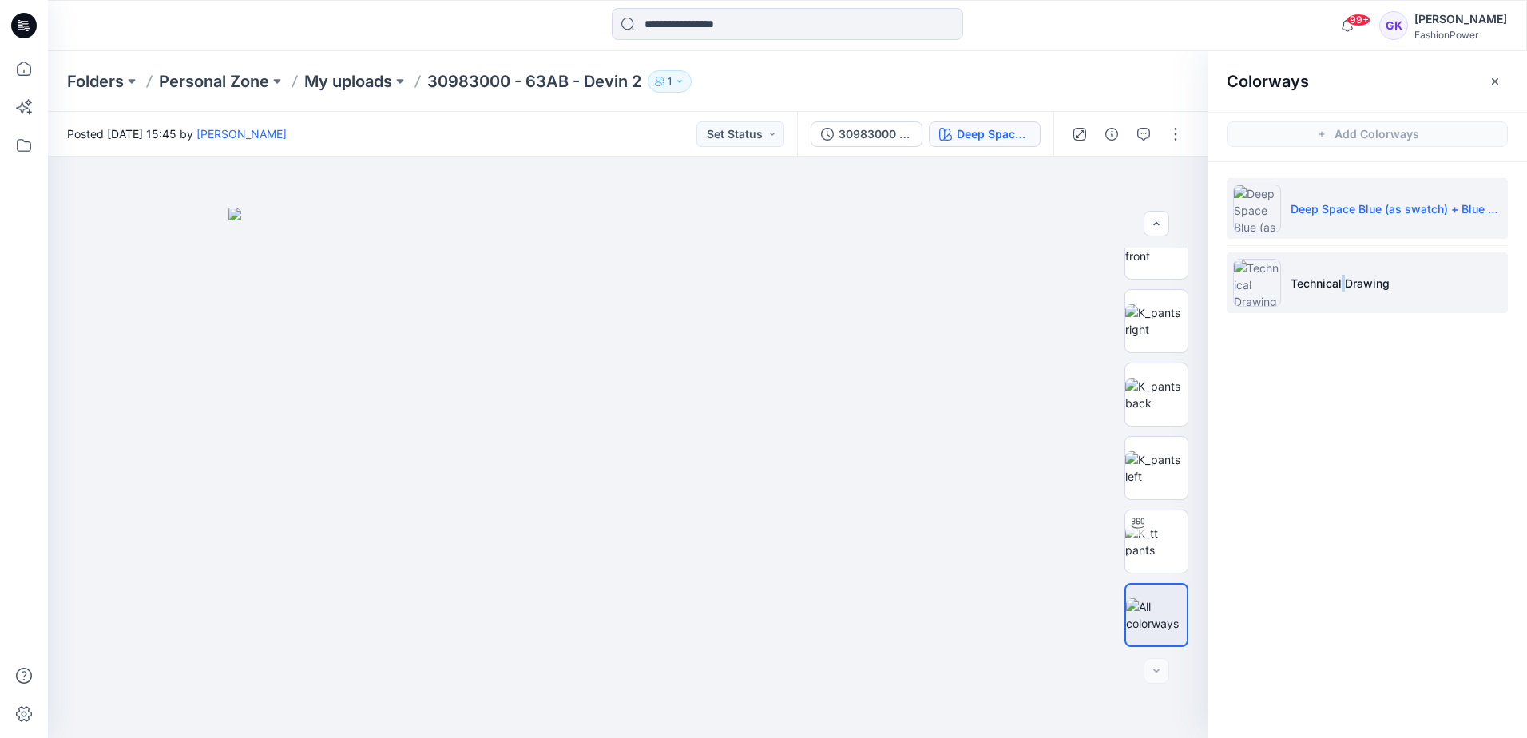
click at [1345, 280] on p "Technical Drawing" at bounding box center [1340, 283] width 99 height 17
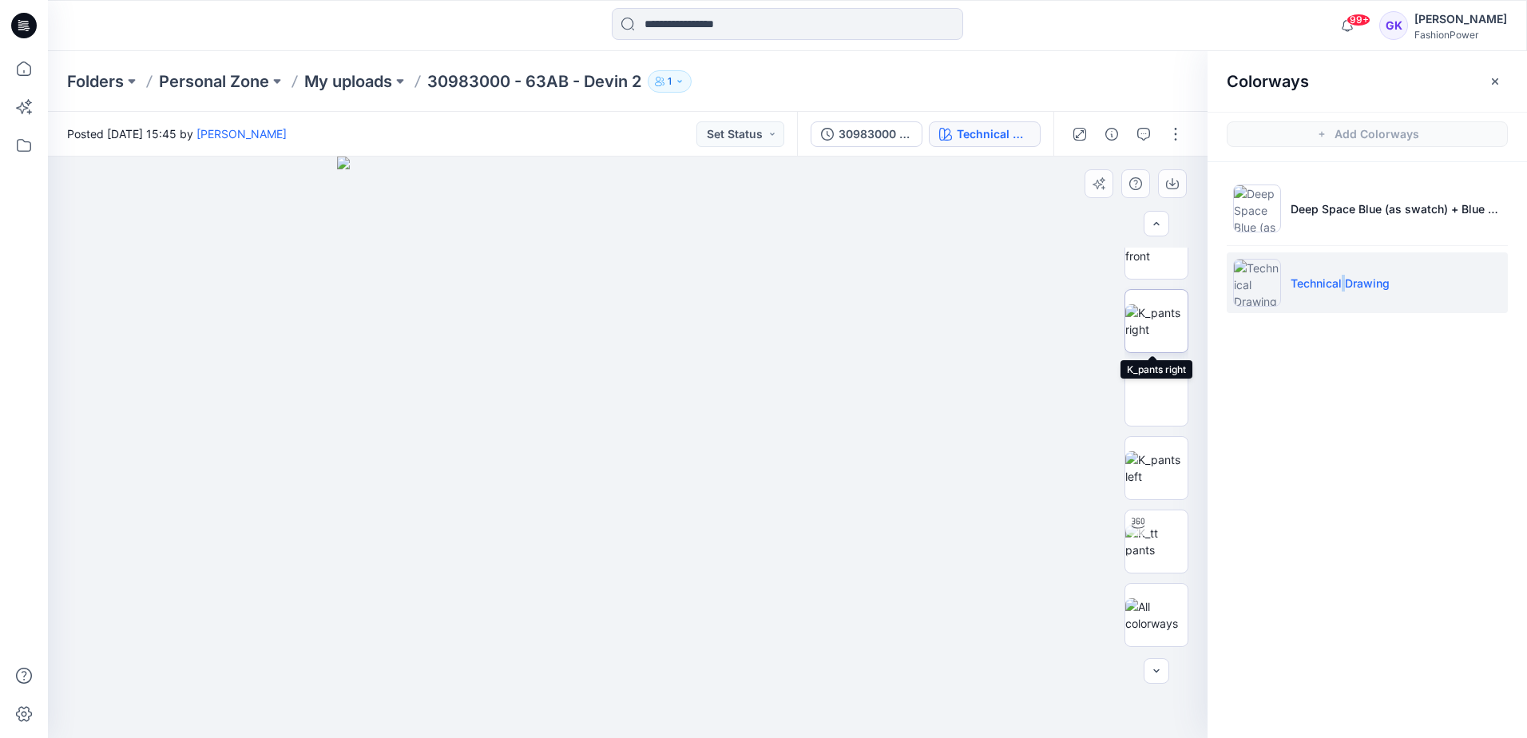
scroll to position [0, 0]
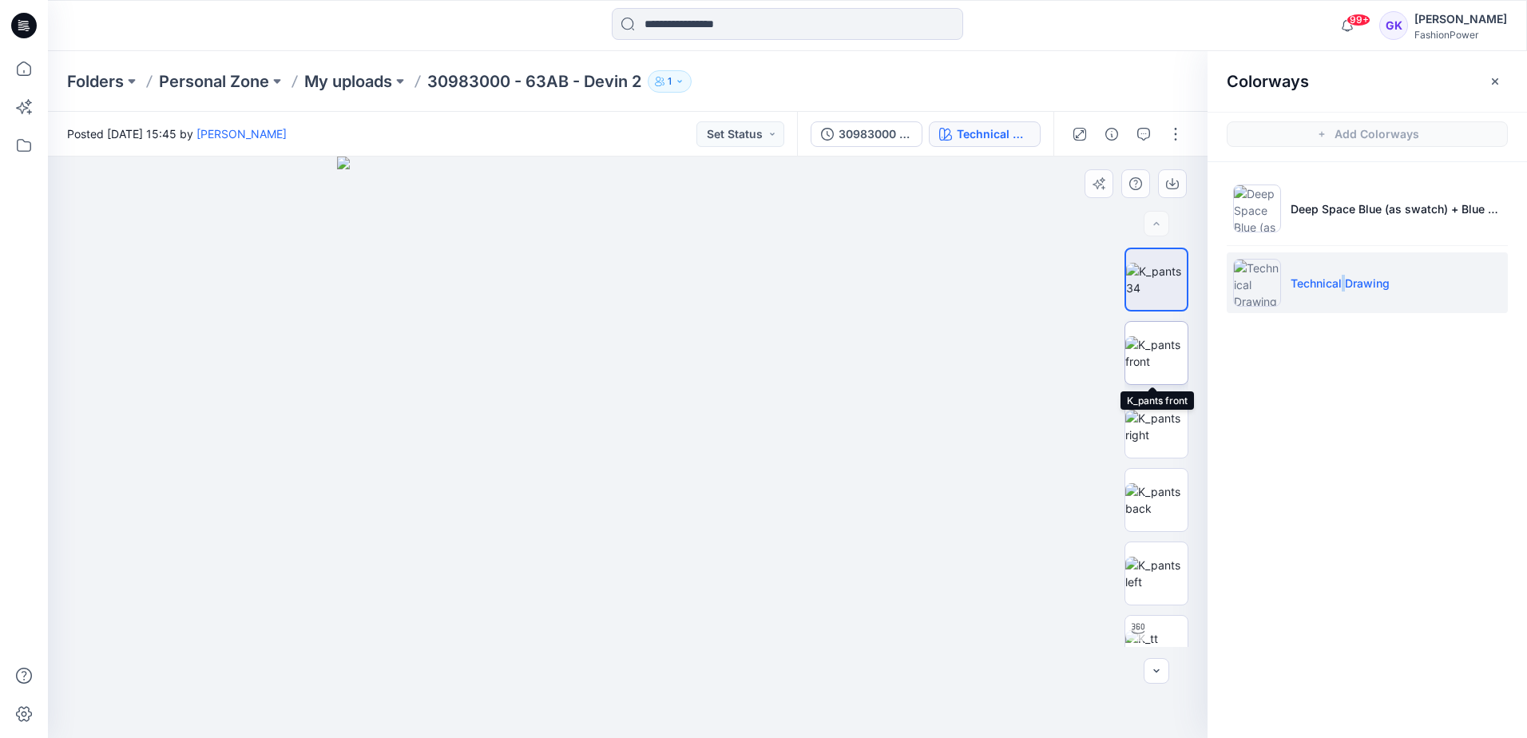
click at [1160, 350] on img at bounding box center [1157, 353] width 62 height 34
drag, startPoint x: 622, startPoint y: 206, endPoint x: 644, endPoint y: 443, distance: 238.2
